Goal: Transaction & Acquisition: Book appointment/travel/reservation

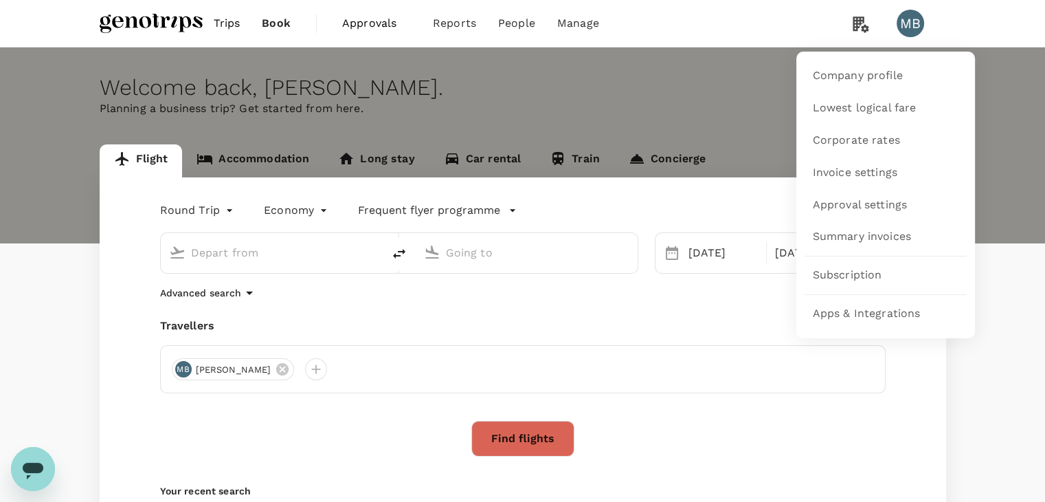
type input "Miri Intl (MYY)"
type input "[GEOGRAPHIC_DATA] ([GEOGRAPHIC_DATA])"
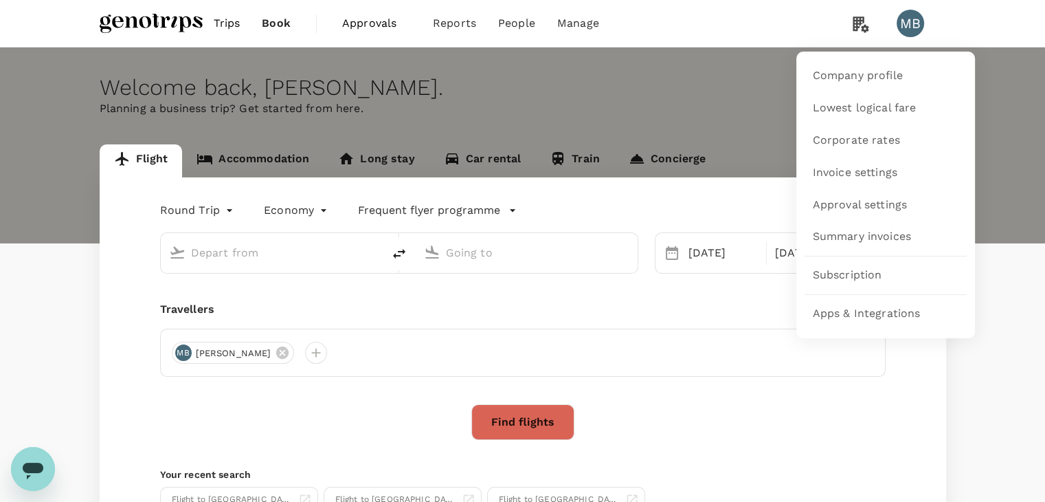
type input "Miri Intl (MYY)"
type input "[GEOGRAPHIC_DATA] ([GEOGRAPHIC_DATA])"
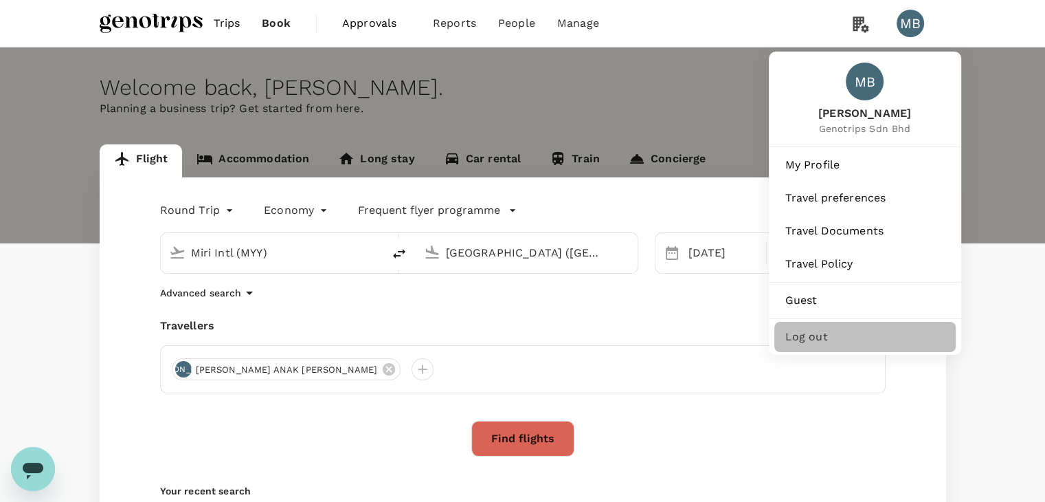
click at [810, 345] on span "Log out" at bounding box center [864, 336] width 159 height 16
